Goal: Task Accomplishment & Management: Use online tool/utility

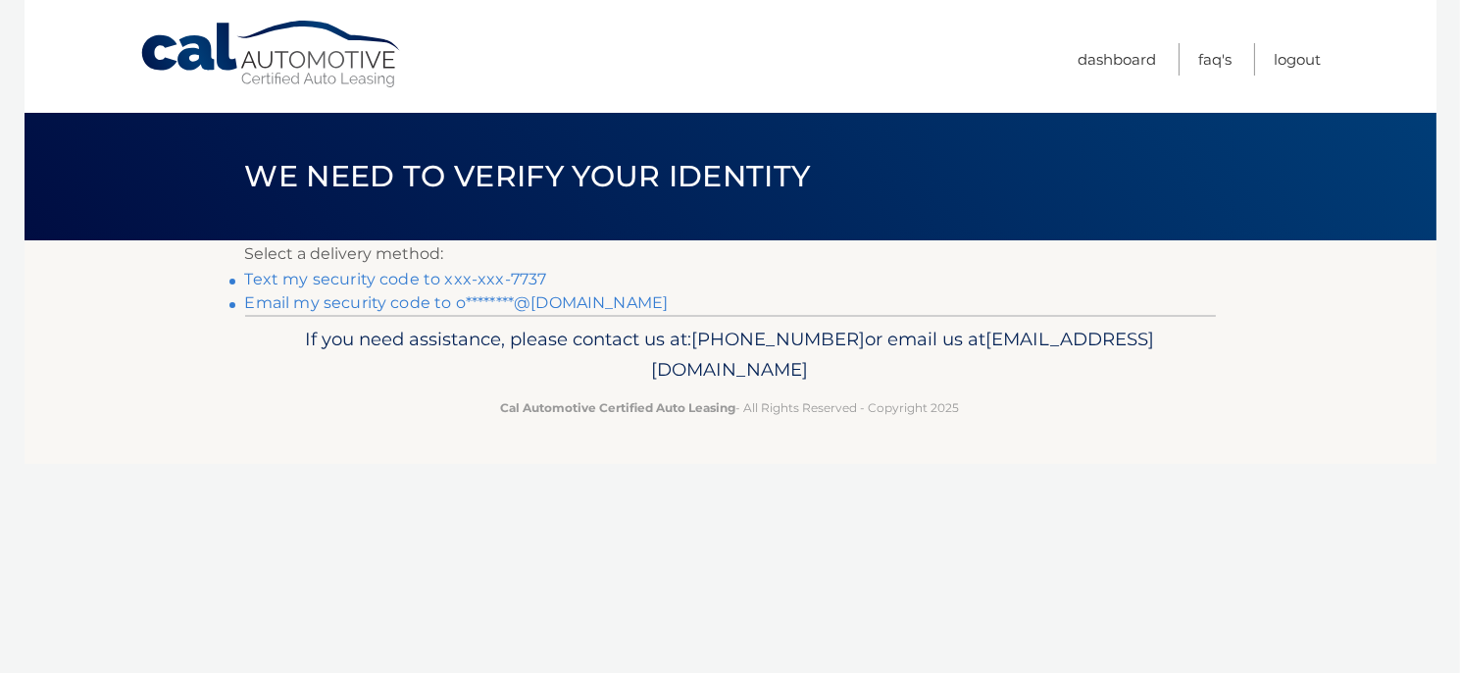
click at [400, 275] on link "Text my security code to xxx-xxx-7737" at bounding box center [396, 279] width 302 height 19
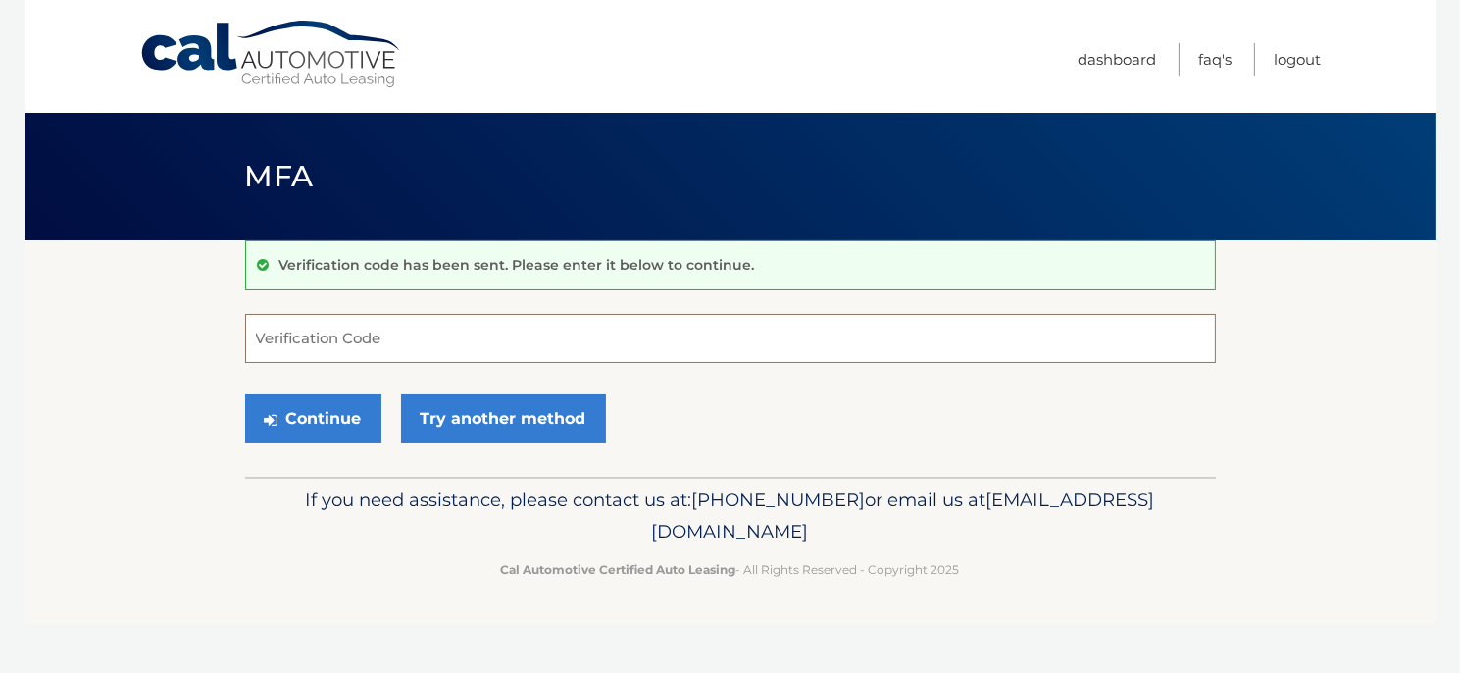
click at [475, 342] on input "Verification Code" at bounding box center [730, 338] width 971 height 49
type input "686511"
click at [351, 419] on button "Continue" at bounding box center [313, 418] width 136 height 49
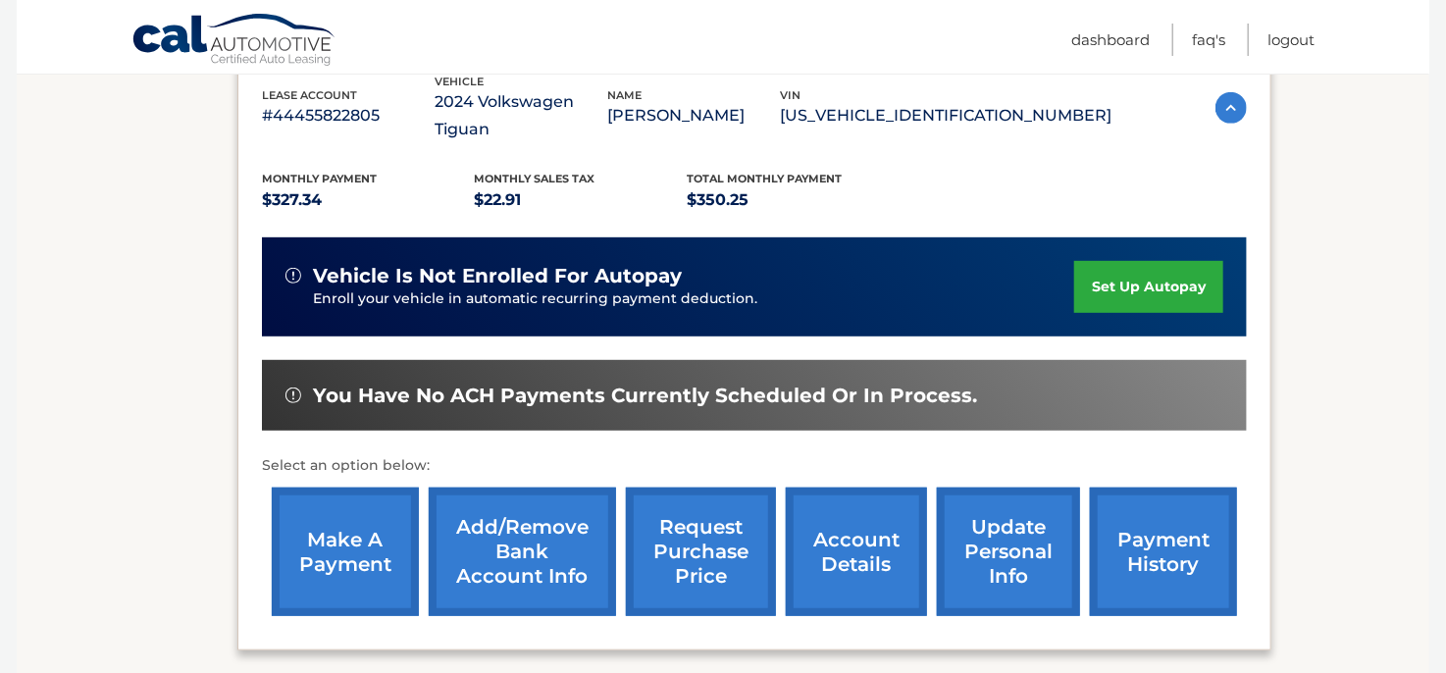
scroll to position [392, 0]
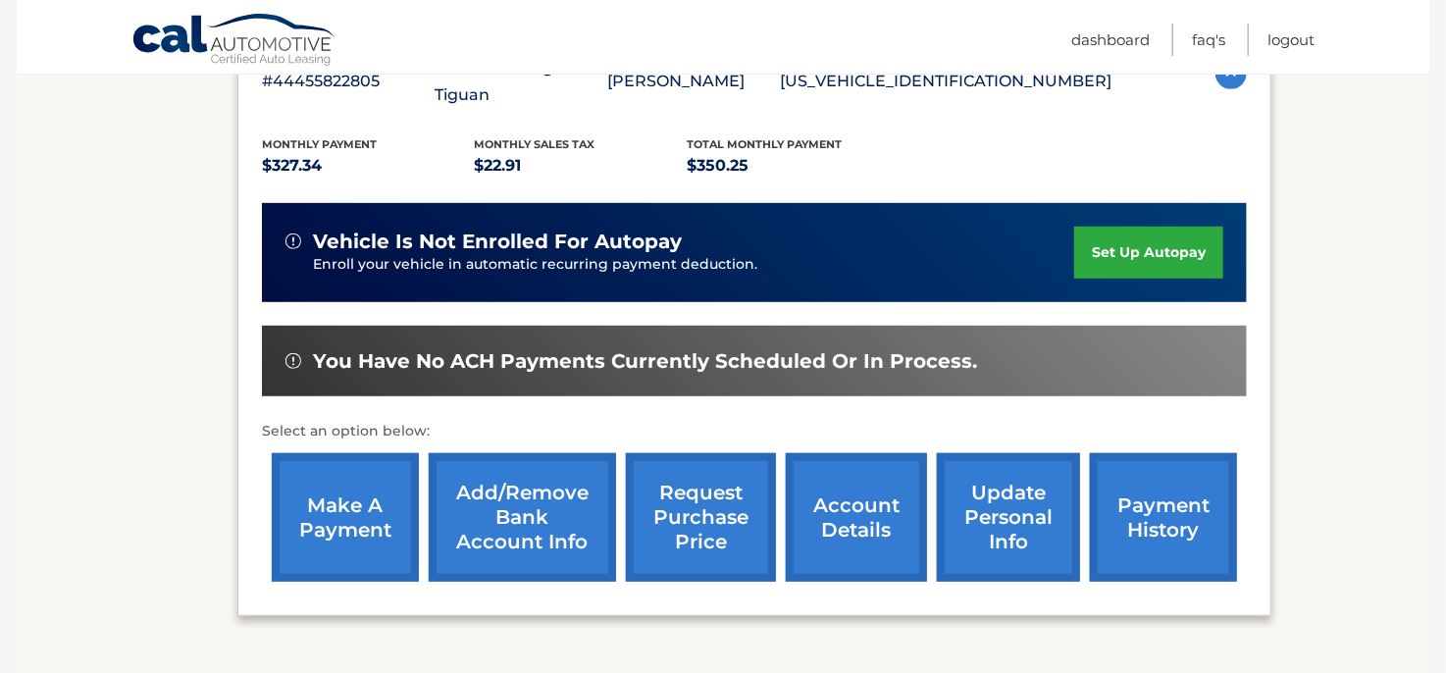
click at [346, 465] on link "make a payment" at bounding box center [345, 517] width 147 height 128
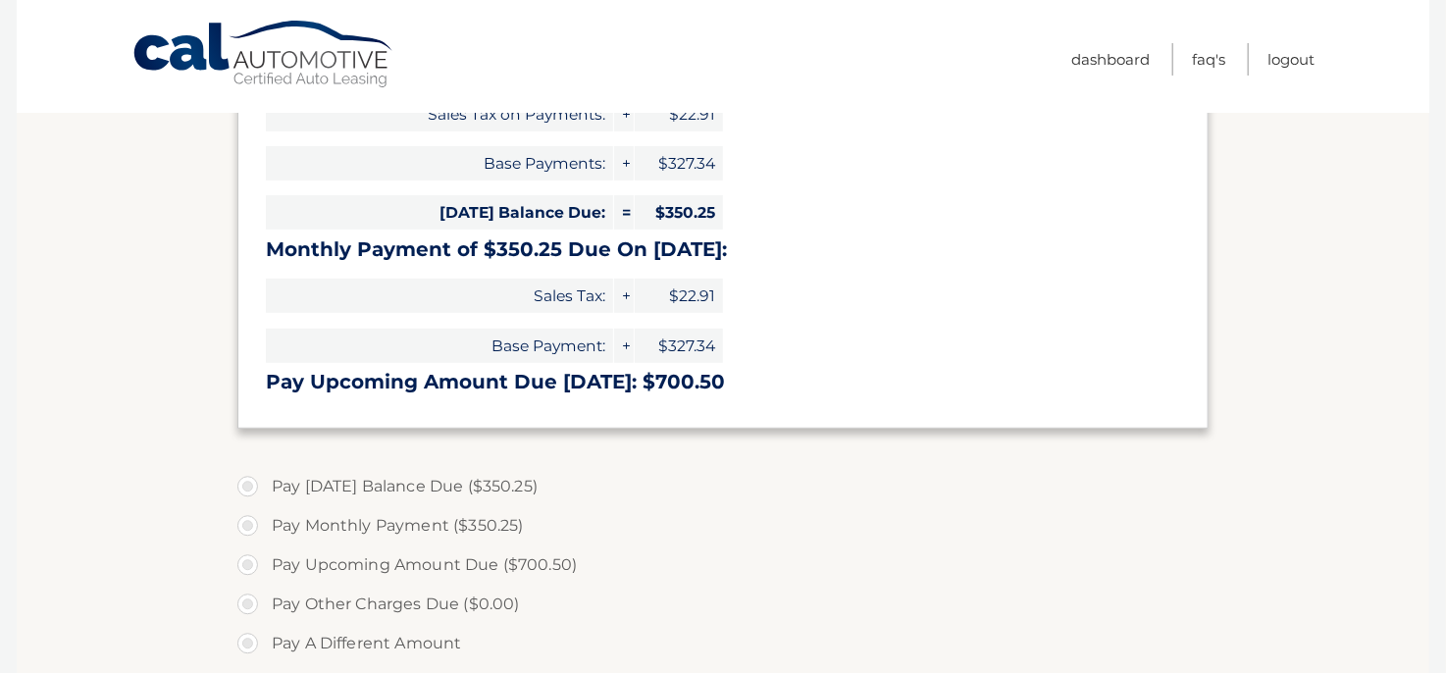
scroll to position [392, 0]
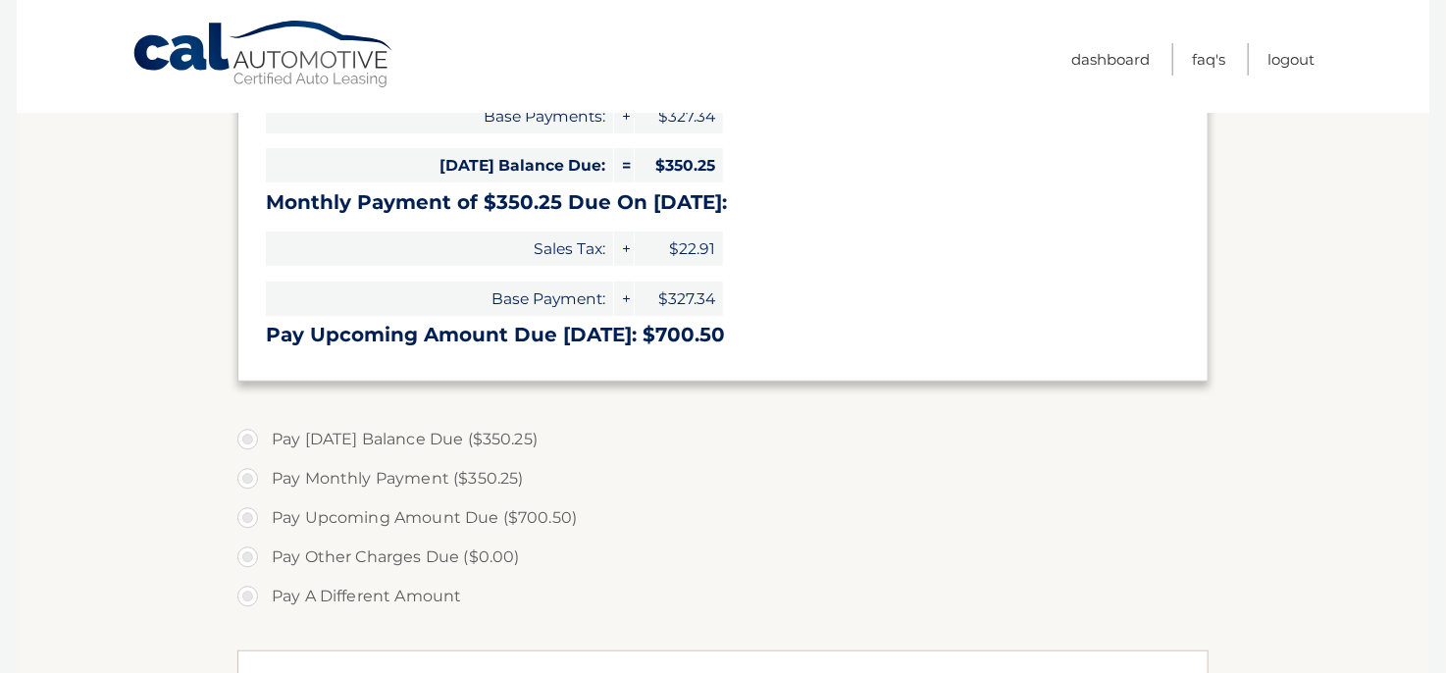
select select "ZmU3OTlkNGYtMjg3Ny00ZTAyLThkMDctZjdlOWNhMGNkZDFh"
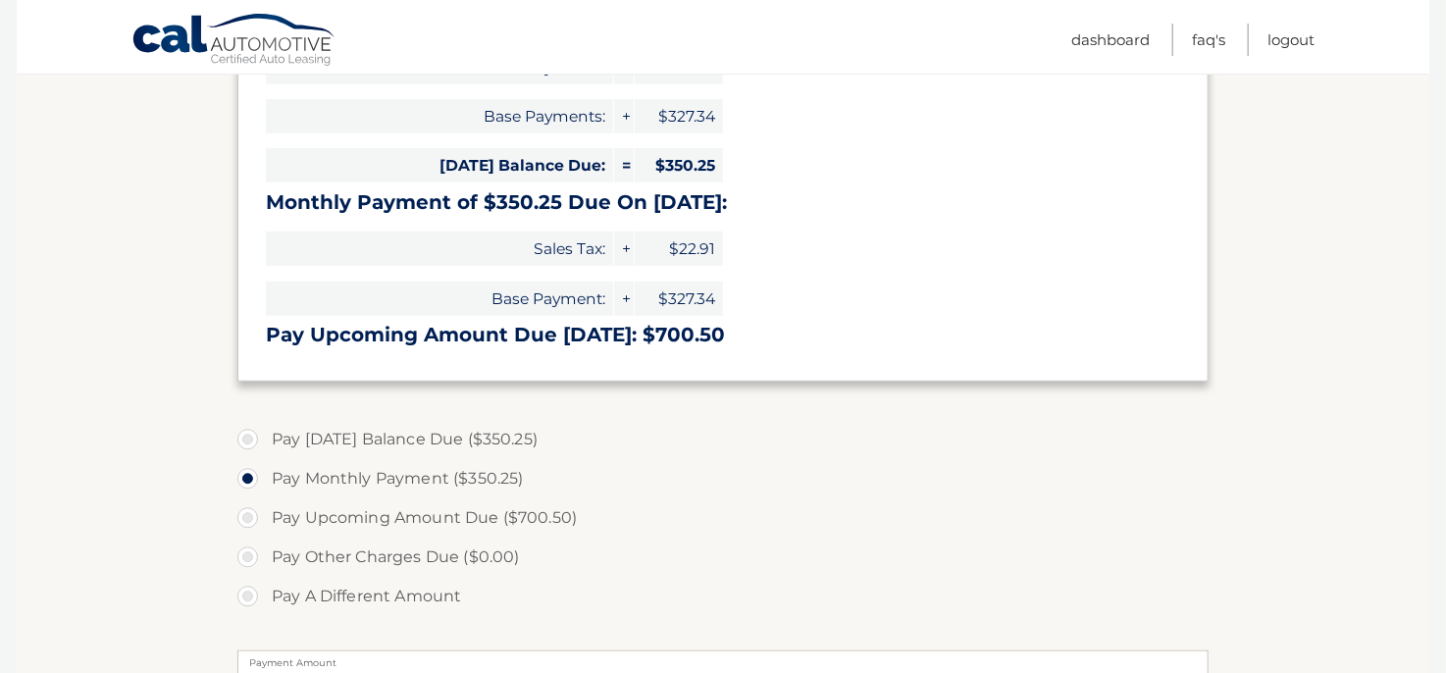
click at [245, 475] on label "Pay Monthly Payment ($350.25)" at bounding box center [722, 478] width 971 height 39
click at [245, 475] on input "Pay Monthly Payment ($350.25)" at bounding box center [255, 474] width 20 height 31
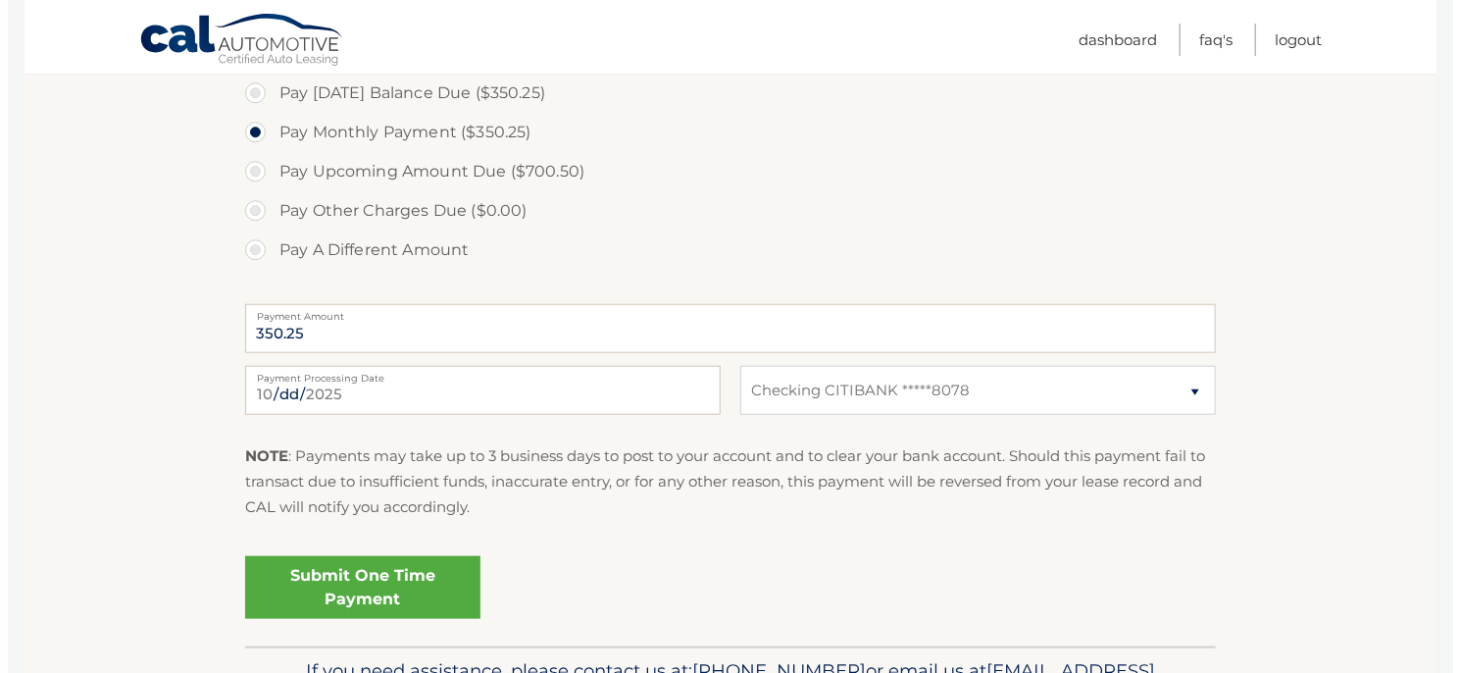
scroll to position [785, 0]
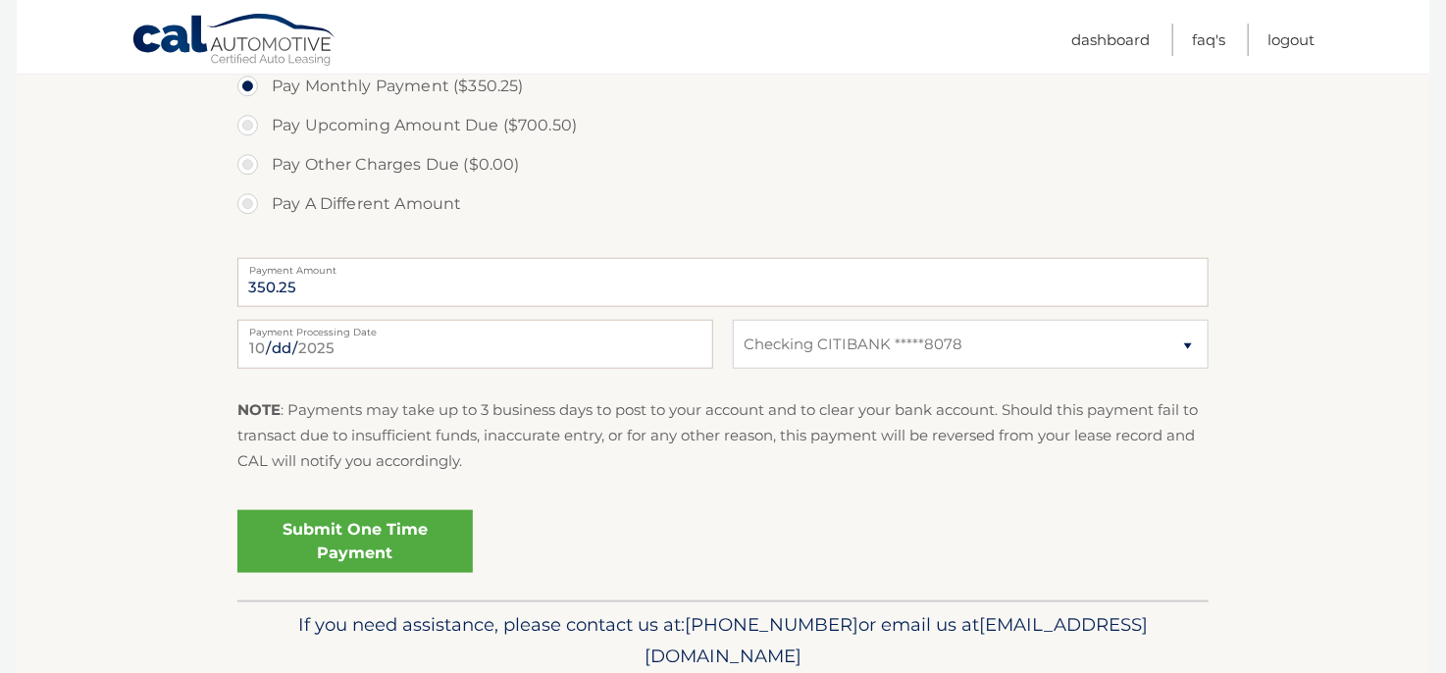
click at [361, 541] on link "Submit One Time Payment" at bounding box center [354, 541] width 235 height 63
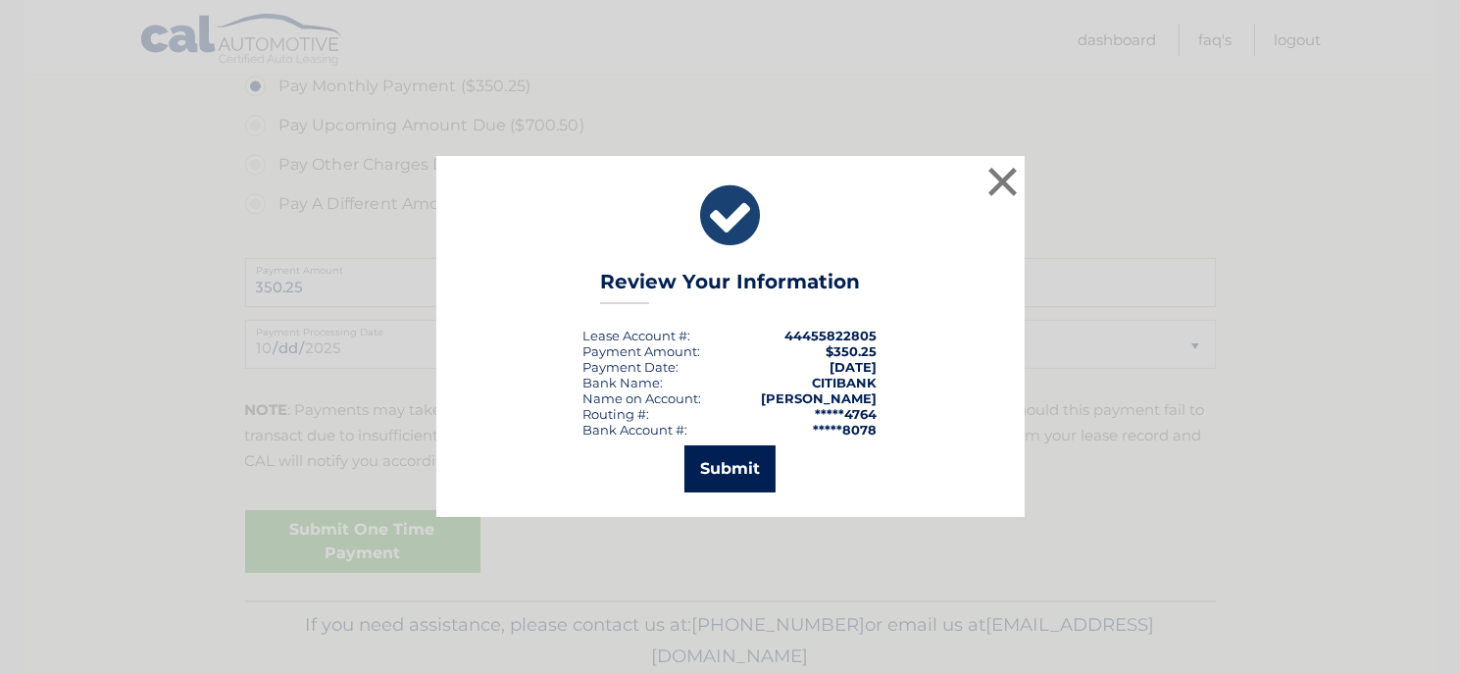
click at [718, 473] on button "Submit" at bounding box center [730, 468] width 91 height 47
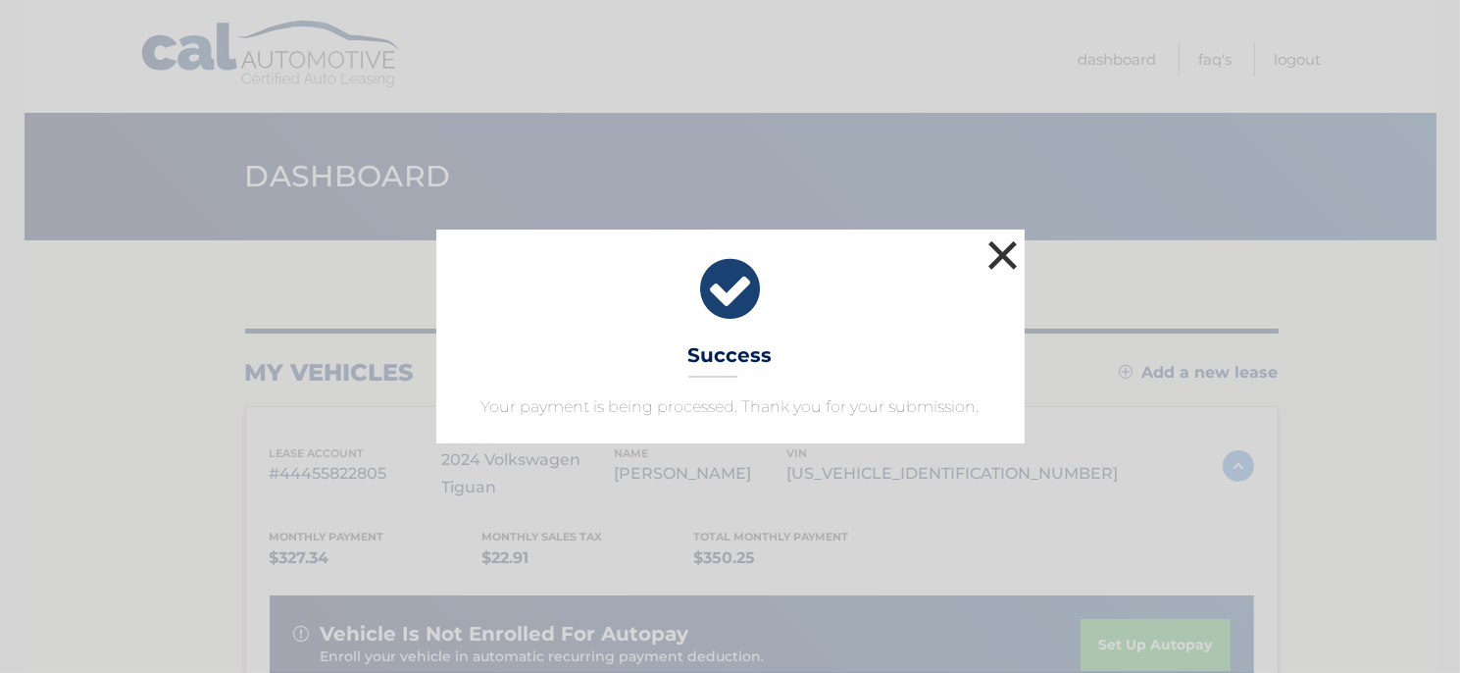
click at [1004, 253] on button "×" at bounding box center [1003, 254] width 39 height 39
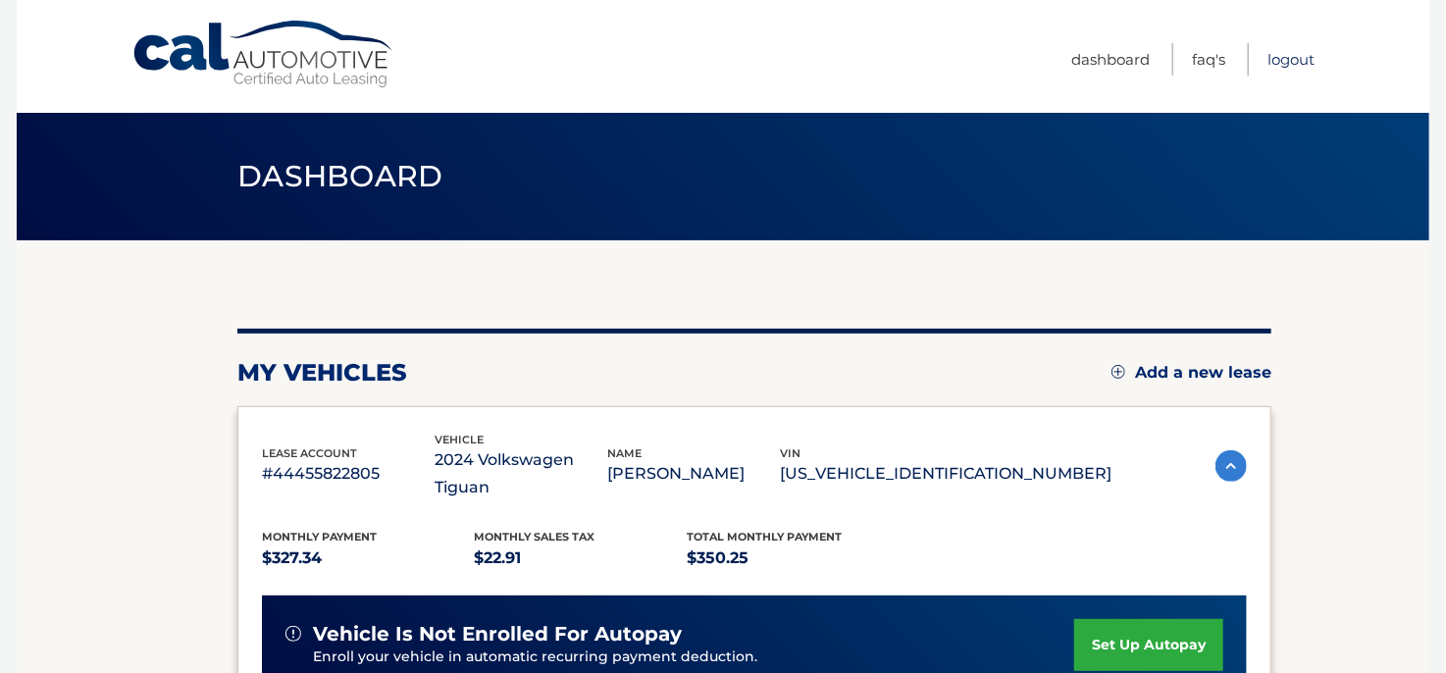
click at [1285, 63] on link "Logout" at bounding box center [1290, 59] width 47 height 32
